Goal: Contribute content: Add original content to the website for others to see

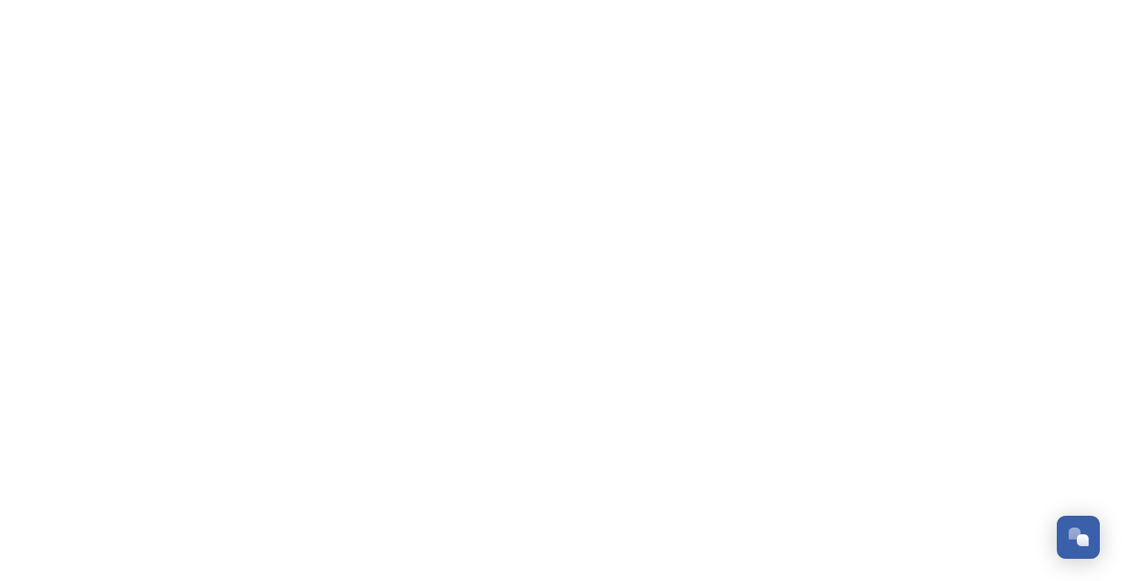
scroll to position [1044, 0]
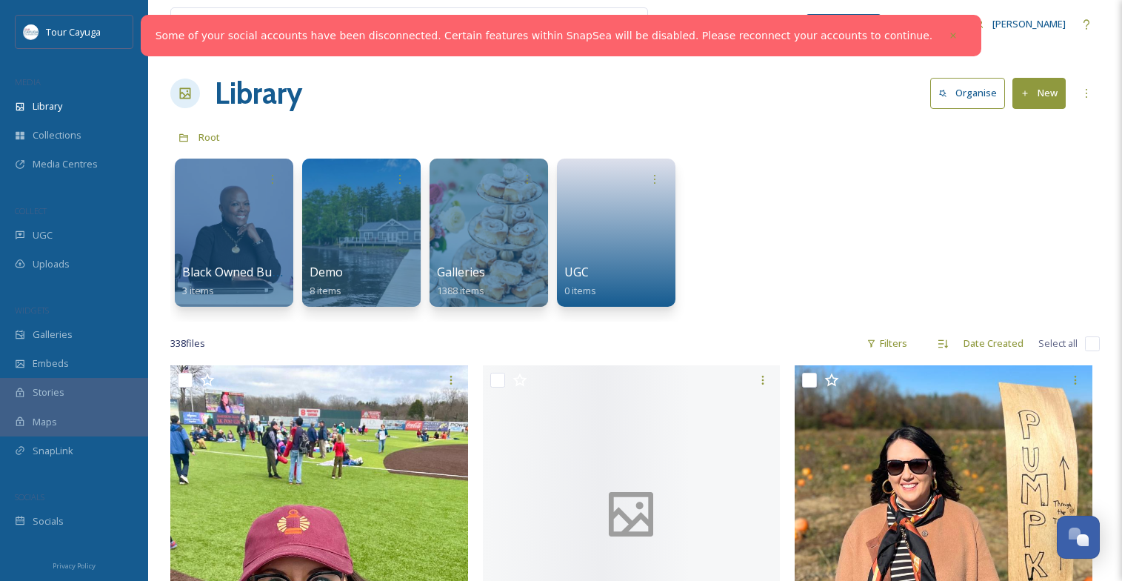
click at [1015, 96] on button "New" at bounding box center [1038, 93] width 53 height 30
click at [1027, 124] on span "File Upload" at bounding box center [1032, 128] width 49 height 14
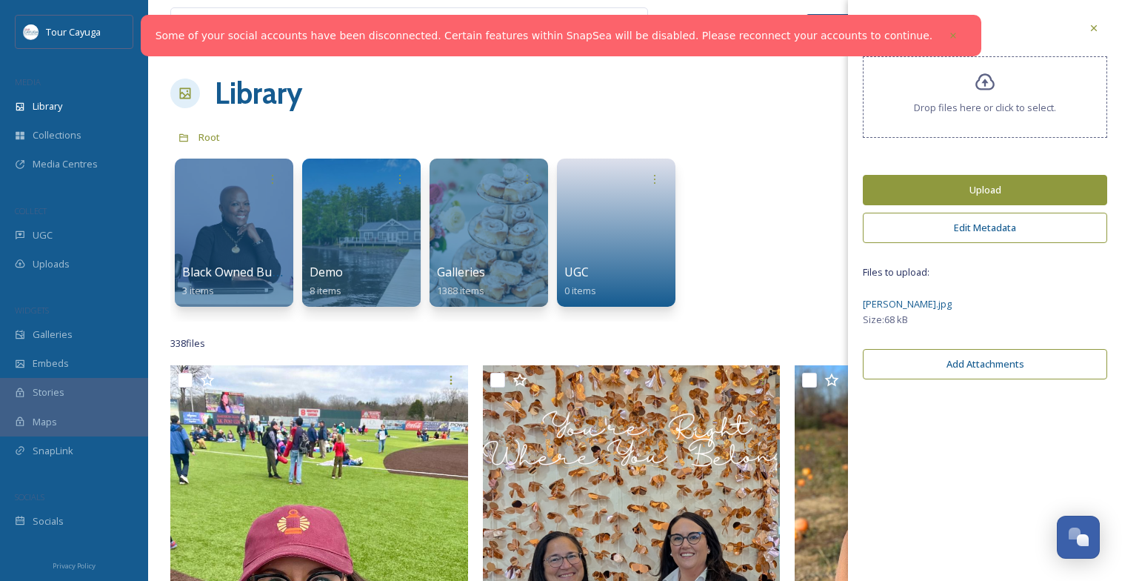
click at [983, 236] on button "Edit Metadata" at bounding box center [985, 228] width 244 height 30
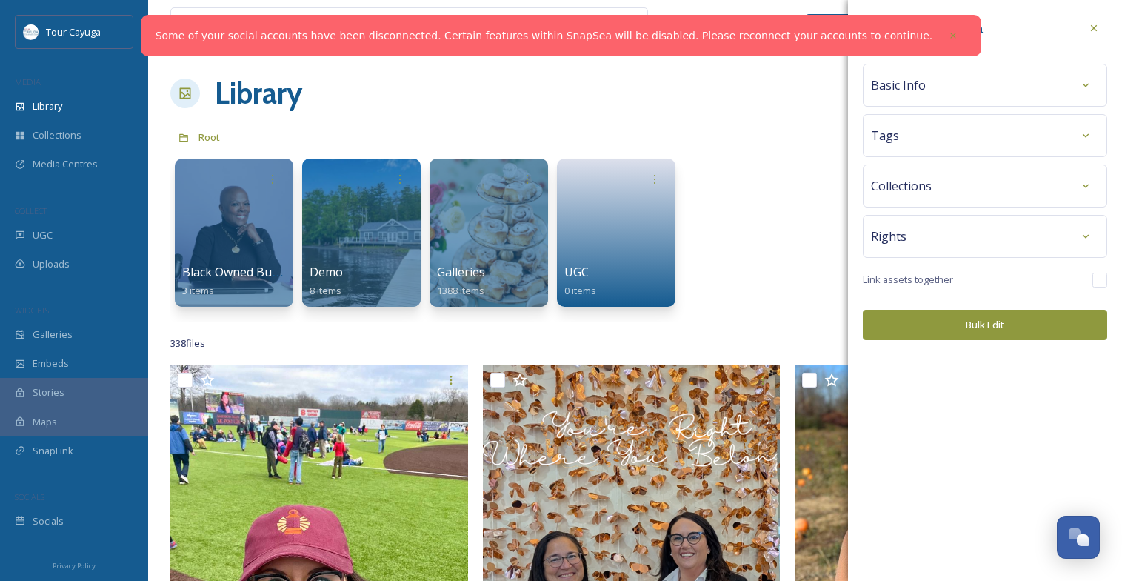
click at [951, 84] on div "Basic Info" at bounding box center [985, 85] width 228 height 27
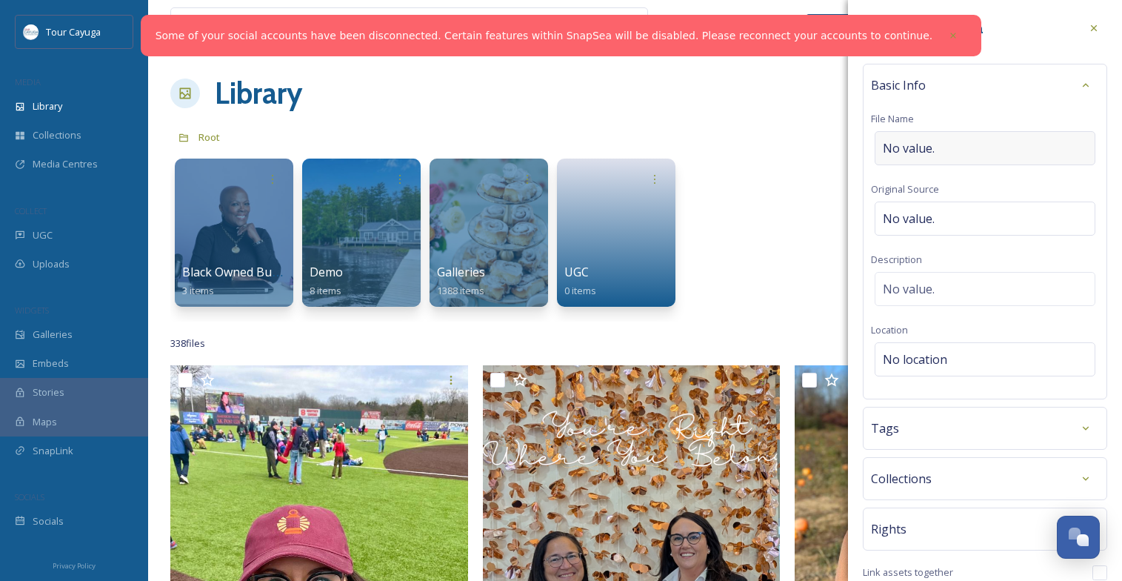
click at [949, 145] on div "No value." at bounding box center [985, 148] width 221 height 34
type input "[PERSON_NAME]"
click at [949, 355] on div "No location" at bounding box center [985, 359] width 221 height 34
click at [949, 355] on input at bounding box center [984, 359] width 219 height 33
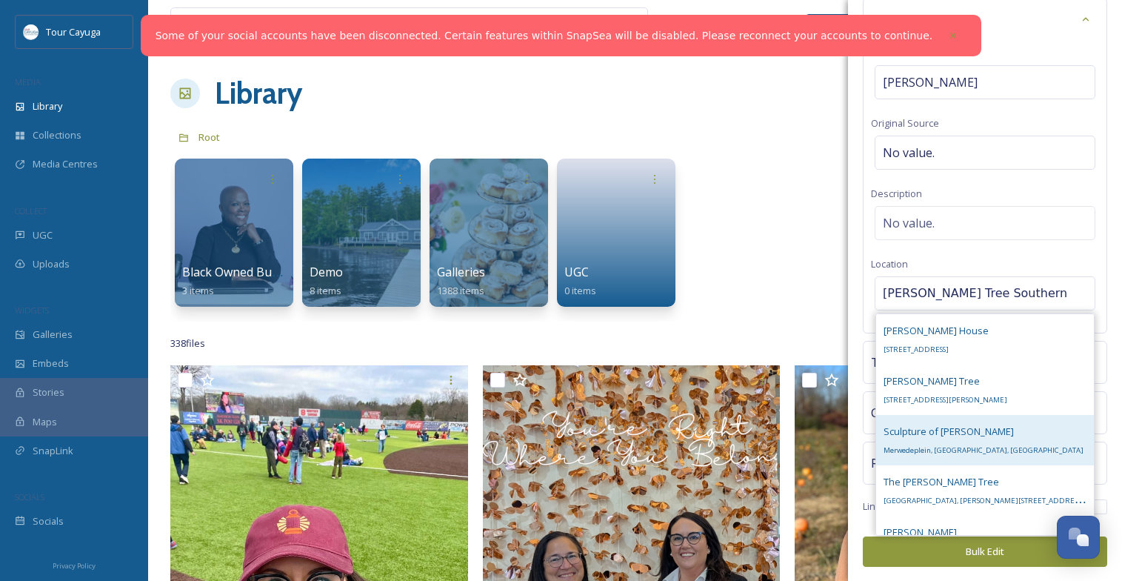
scroll to position [0, 0]
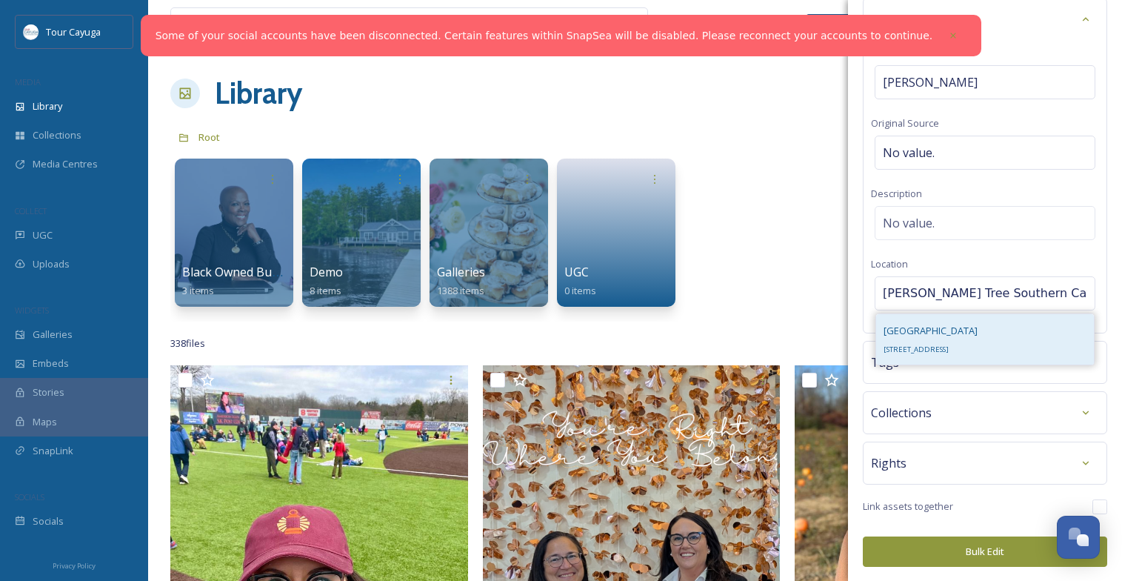
type input "[PERSON_NAME] Tree Southern Caygua"
click at [917, 338] on div "[GEOGRAPHIC_DATA] 2384 NY-34B, [GEOGRAPHIC_DATA], [GEOGRAPHIC_DATA] 13026, [GEO…" at bounding box center [930, 339] width 94 height 36
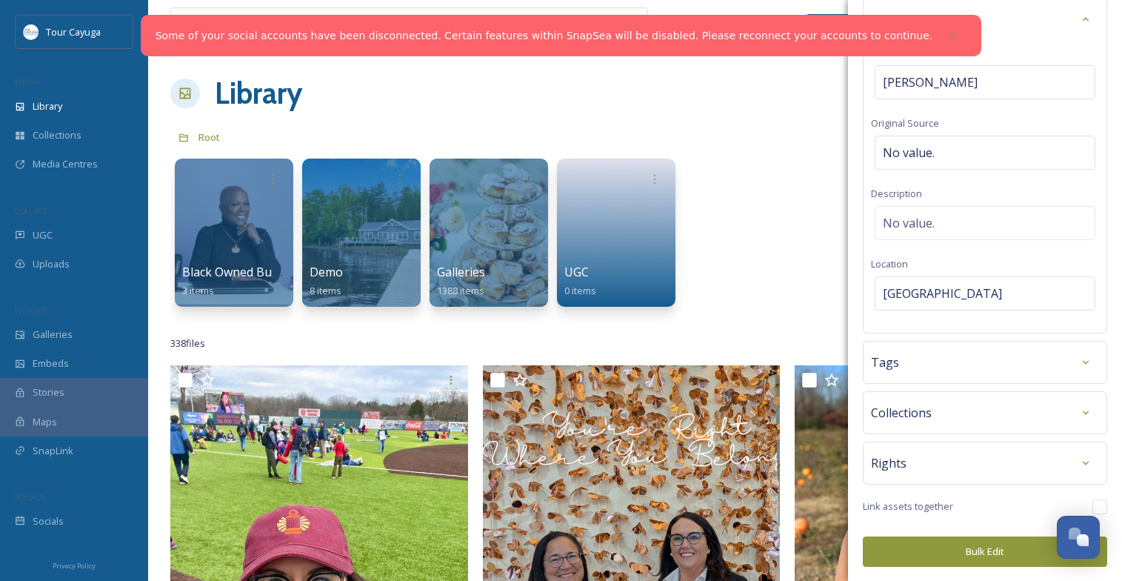
click at [936, 364] on div "Tags" at bounding box center [985, 362] width 228 height 27
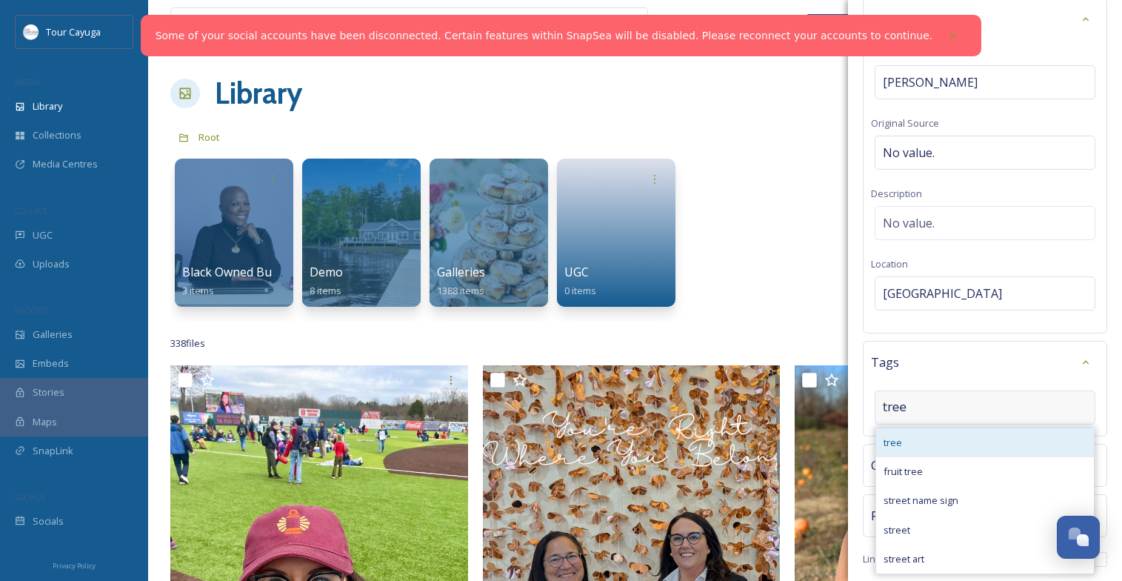
type input "tree"
click at [898, 441] on span "tree" at bounding box center [892, 442] width 19 height 14
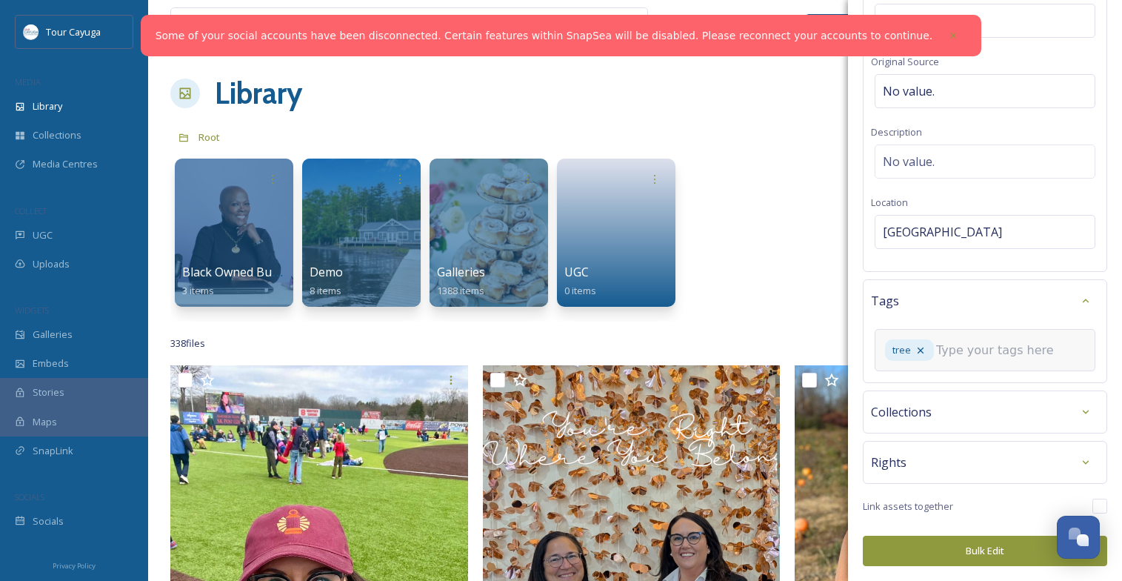
scroll to position [127, 0]
click at [946, 547] on button "Bulk Edit" at bounding box center [985, 551] width 244 height 30
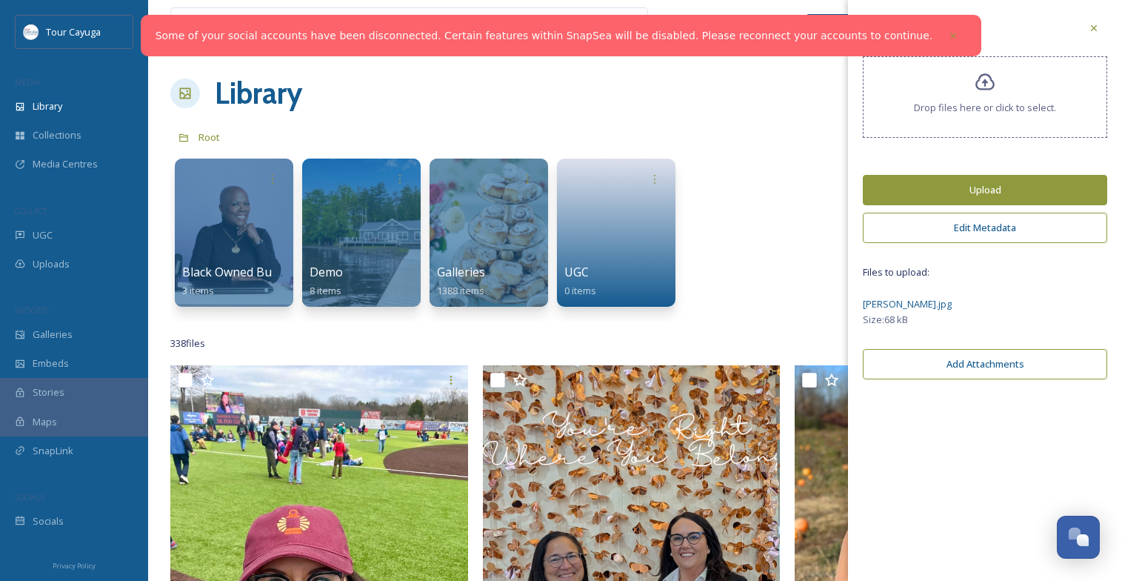
click at [974, 198] on button "Upload" at bounding box center [985, 190] width 244 height 30
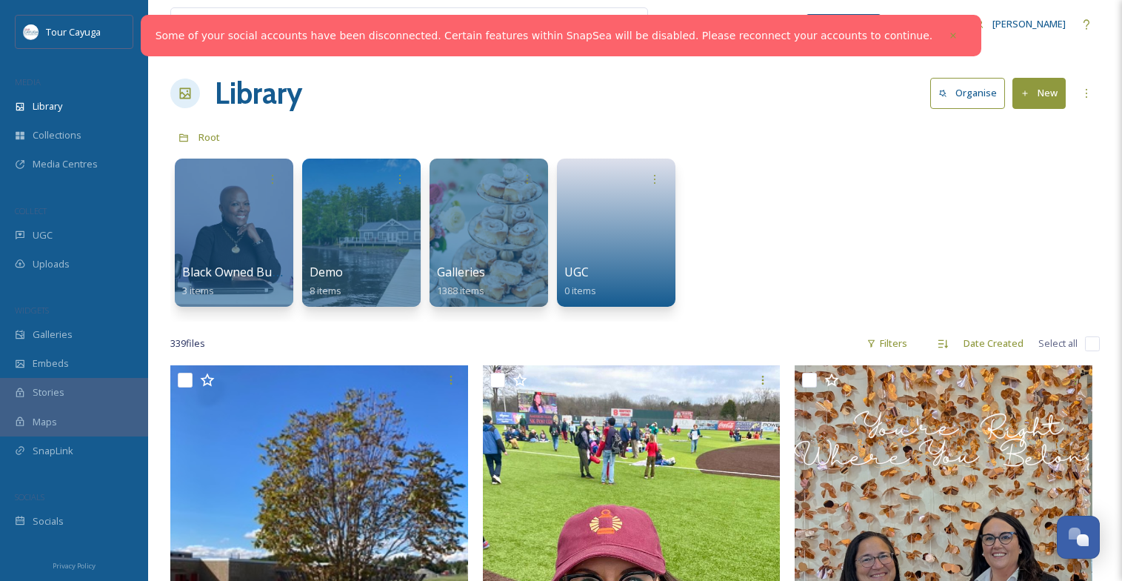
click at [779, 157] on div "Black Owned Businesses 3 items Demo 8 items Galleries 1388 items UGC 0 items" at bounding box center [634, 236] width 929 height 170
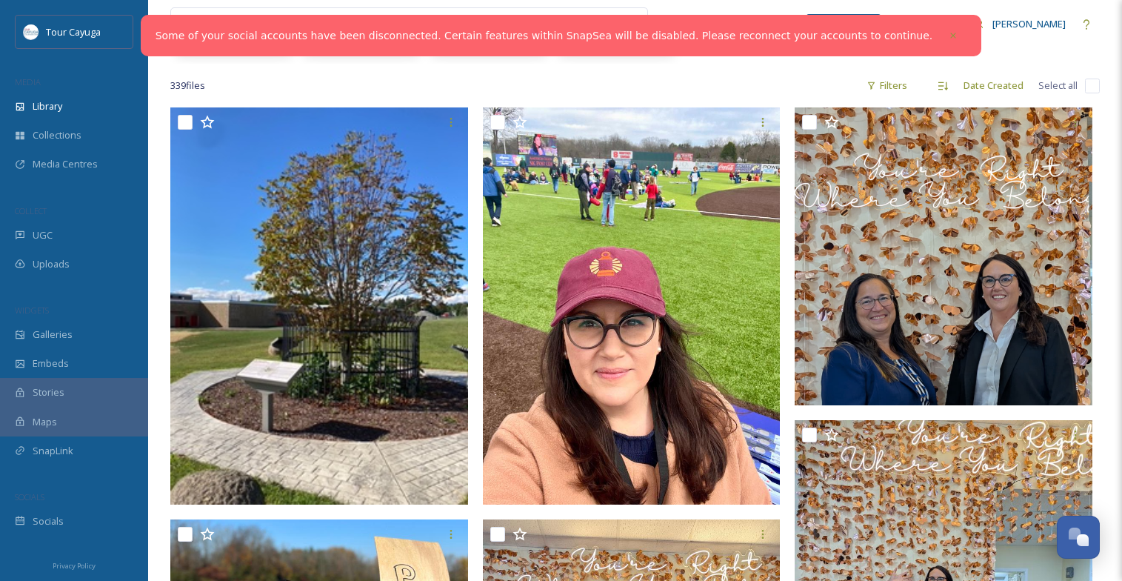
scroll to position [269, 0]
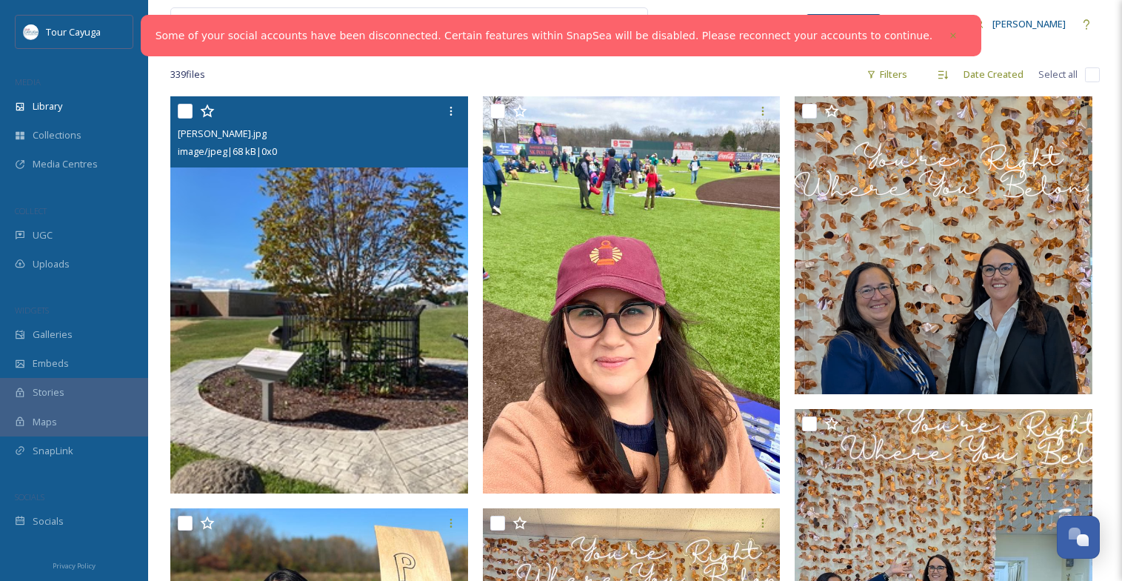
click at [332, 347] on img at bounding box center [319, 294] width 298 height 397
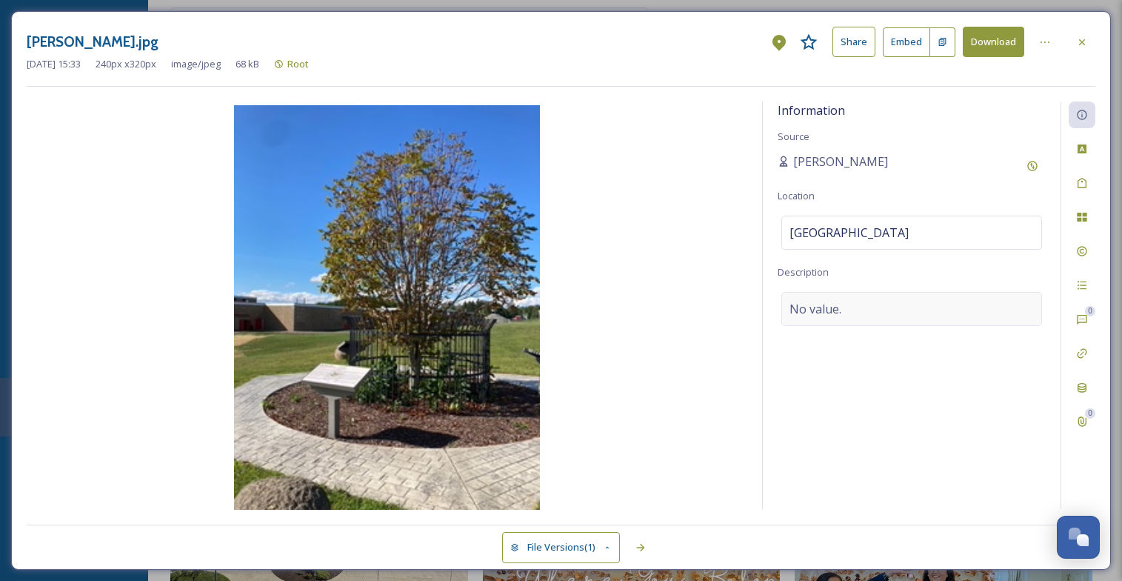
click at [852, 305] on div "No value." at bounding box center [911, 309] width 261 height 34
click at [852, 305] on textarea at bounding box center [912, 353] width 268 height 123
click at [1082, 181] on icon at bounding box center [1081, 183] width 9 height 10
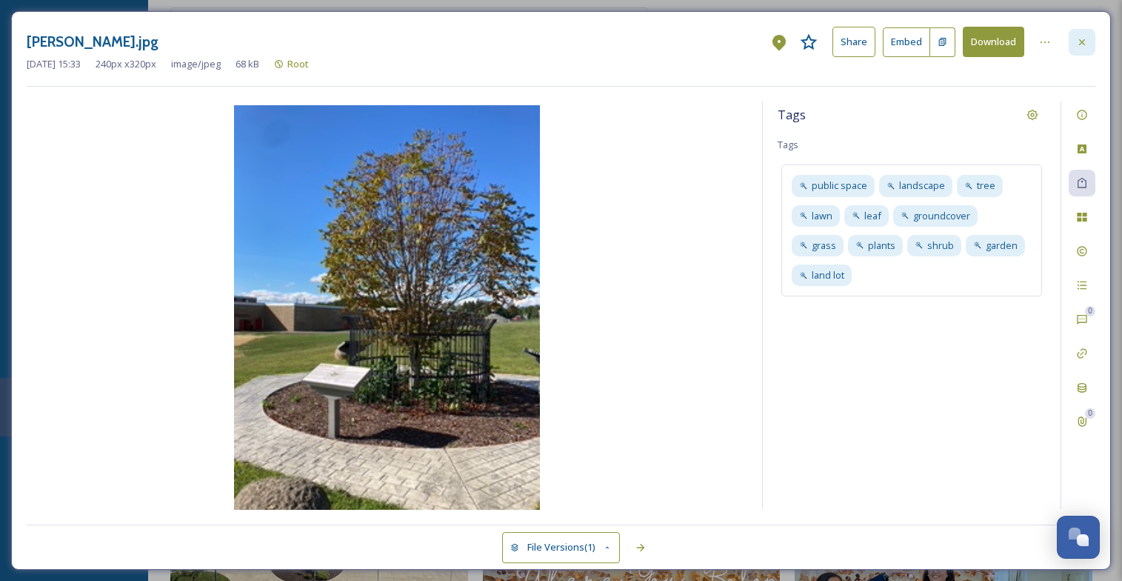
click at [1083, 39] on icon at bounding box center [1082, 42] width 12 height 12
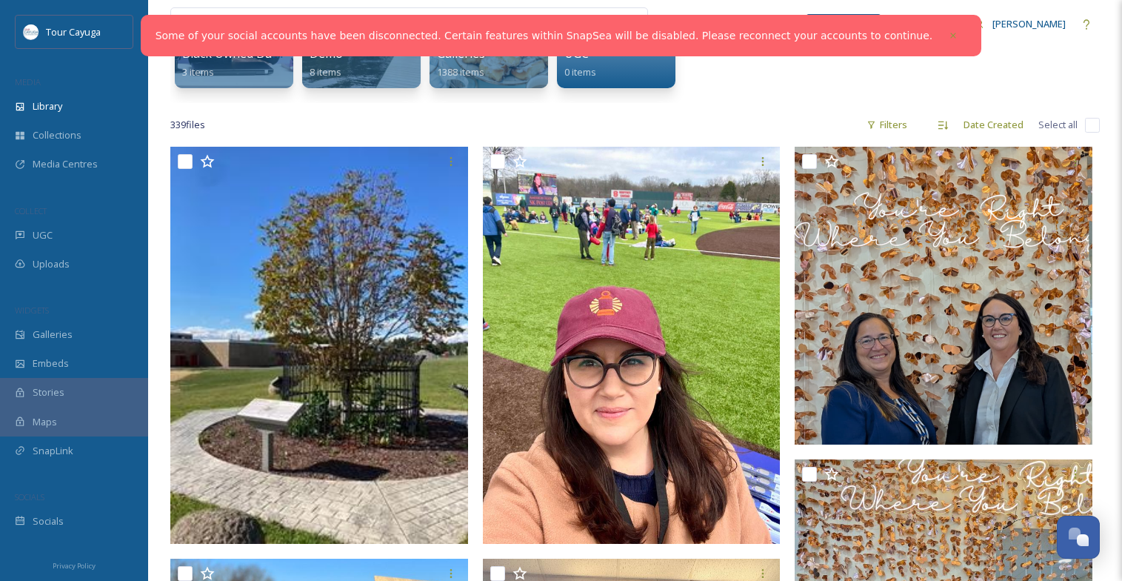
scroll to position [275, 0]
